Goal: Task Accomplishment & Management: Use online tool/utility

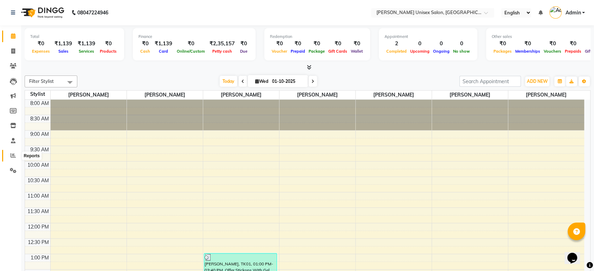
click at [11, 155] on icon at bounding box center [13, 155] width 5 height 5
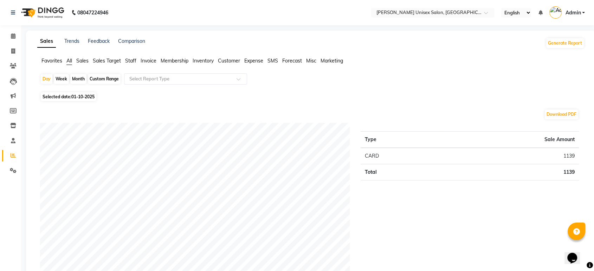
click at [76, 78] on div "Month" at bounding box center [78, 79] width 16 height 10
select select "10"
select select "2025"
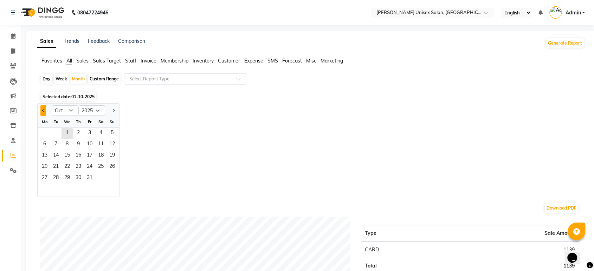
click at [44, 110] on span "Previous month" at bounding box center [43, 110] width 2 height 2
select select "9"
click at [45, 131] on span "1" at bounding box center [44, 133] width 11 height 11
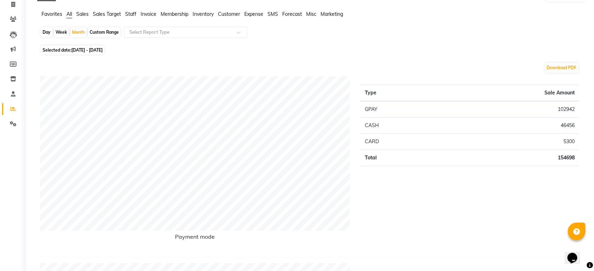
scroll to position [51, 0]
